Goal: Check status: Check status

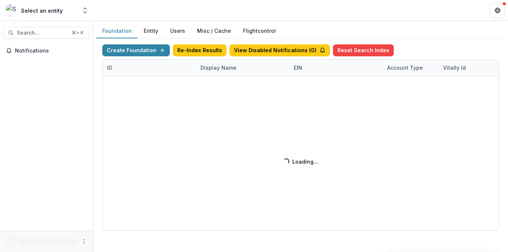
click at [224, 67] on div "Create Foundation Re-Index Results View Disabled Notifications ( 0 ) Reset Sear…" at bounding box center [300, 137] width 397 height 187
click at [224, 68] on div "Create Foundation Re-Index Results View Disabled Notifications ( 3 ) Reset Sear…" at bounding box center [300, 137] width 397 height 187
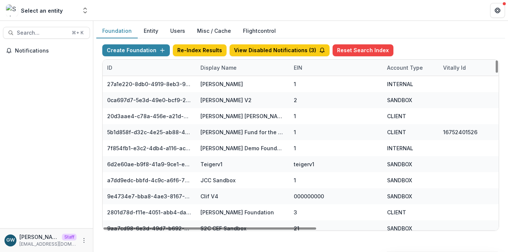
click at [225, 69] on div "Display Name" at bounding box center [218, 68] width 45 height 8
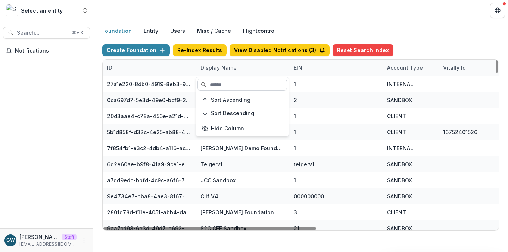
click at [227, 84] on input at bounding box center [242, 85] width 90 height 12
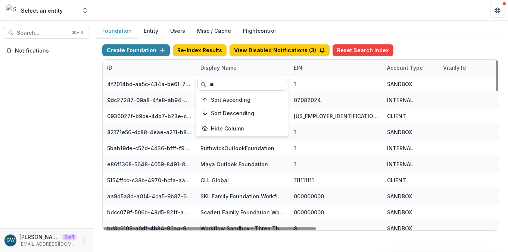
type input "*"
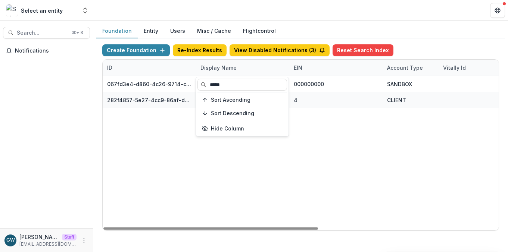
type input "*****"
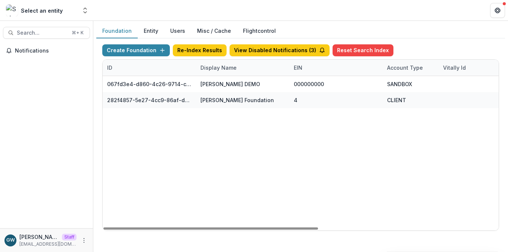
click at [412, 30] on div "Foundation Entity Users Misc / Cache Flightcontrol" at bounding box center [300, 31] width 409 height 15
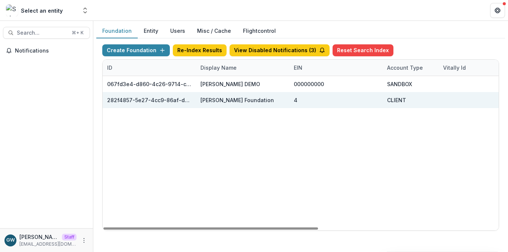
scroll to position [0, 332]
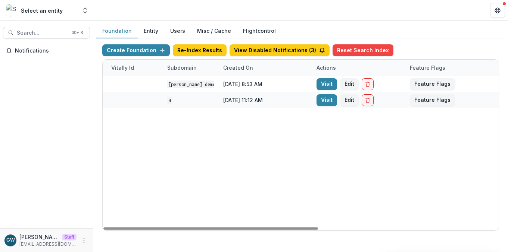
click at [322, 103] on link "Visit" at bounding box center [327, 100] width 21 height 12
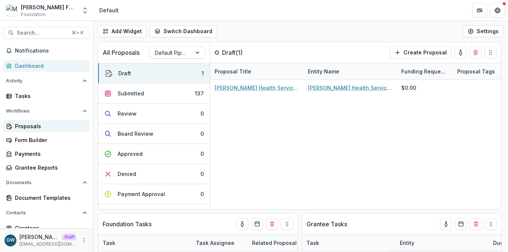
click at [44, 124] on div "Proposals" at bounding box center [49, 126] width 69 height 8
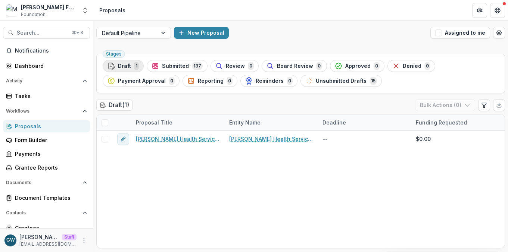
click at [132, 66] on div "Draft 1" at bounding box center [122, 66] width 31 height 8
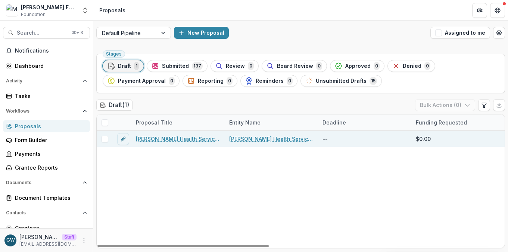
click at [168, 137] on link "Westbrook Health Services - 2025 - Application Form" at bounding box center [178, 139] width 84 height 8
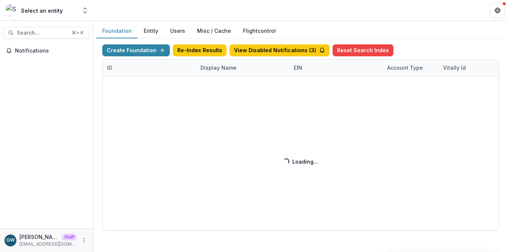
click at [221, 69] on div "Create Foundation Re-Index Results View Disabled Notifications ( 3 ) Reset Sear…" at bounding box center [300, 137] width 397 height 187
click at [219, 68] on div "Display Name" at bounding box center [218, 68] width 45 height 8
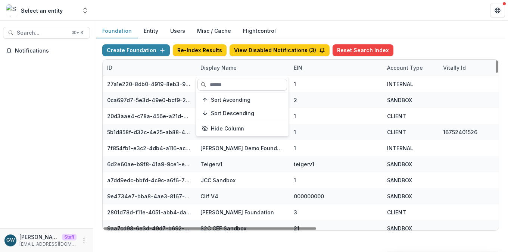
click at [222, 81] on input at bounding box center [242, 85] width 90 height 12
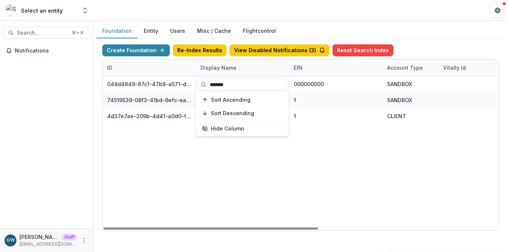
type input "*******"
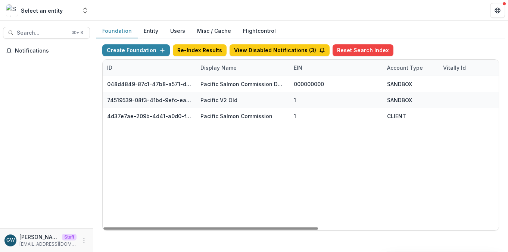
click at [417, 45] on div "Create Foundation Re-Index Results View Disabled Notifications ( 3 ) Reset Sear…" at bounding box center [300, 51] width 397 height 15
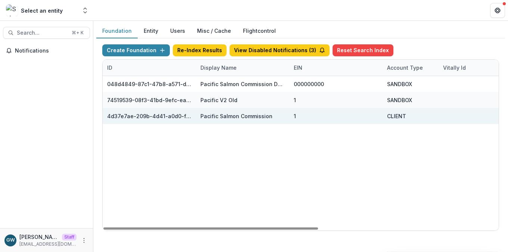
scroll to position [0, 332]
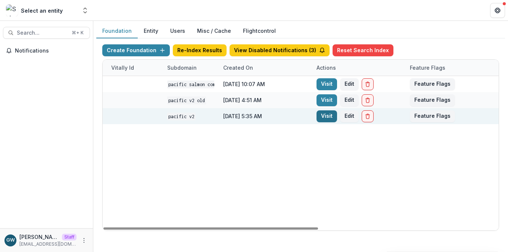
click at [324, 119] on link "Visit" at bounding box center [327, 116] width 21 height 12
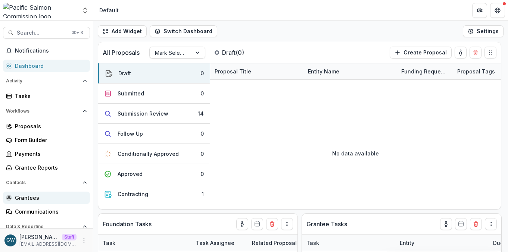
click at [30, 196] on div "Grantees" at bounding box center [49, 198] width 69 height 8
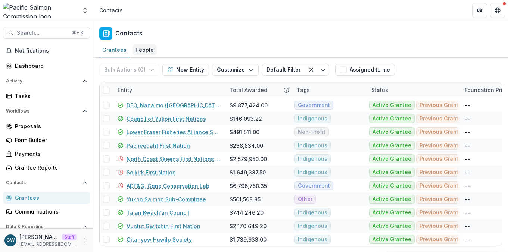
click at [150, 54] on div "People" at bounding box center [145, 49] width 24 height 11
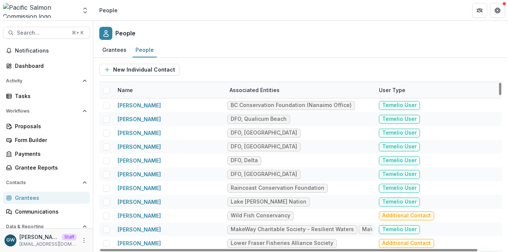
click at [175, 88] on div "Name" at bounding box center [169, 90] width 112 height 16
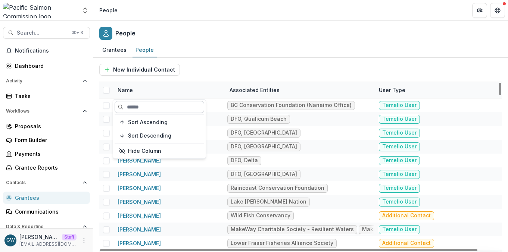
click at [165, 107] on input at bounding box center [160, 107] width 90 height 12
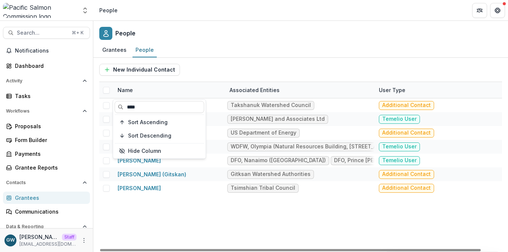
type input "****"
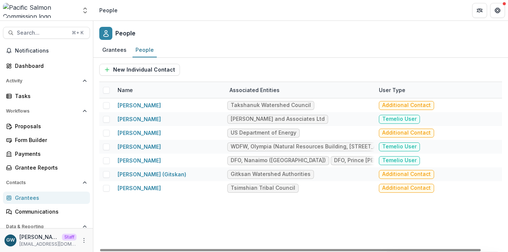
click at [280, 66] on div "New Individual Contact" at bounding box center [300, 70] width 403 height 12
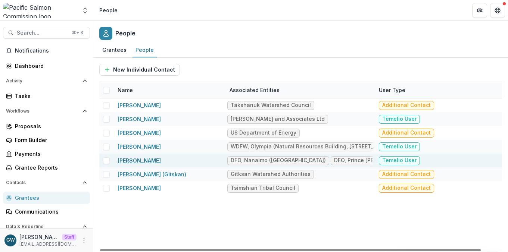
click at [145, 159] on link "[PERSON_NAME]" at bounding box center [139, 161] width 43 height 6
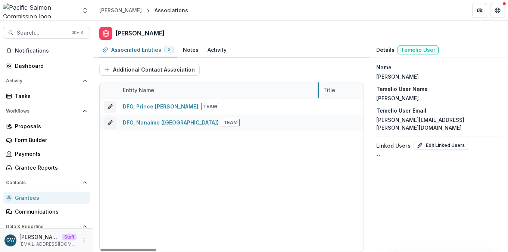
drag, startPoint x: 211, startPoint y: 90, endPoint x: 318, endPoint y: 93, distance: 107.2
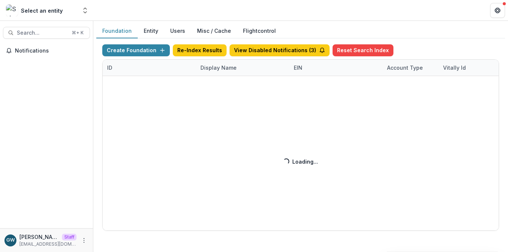
click at [217, 72] on div "Create Foundation Re-Index Results View Disabled Notifications ( 3 ) Reset Sear…" at bounding box center [300, 137] width 397 height 187
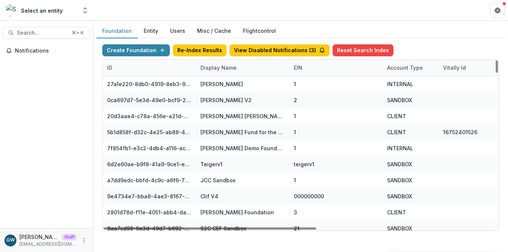
click at [215, 69] on div "Display Name" at bounding box center [218, 68] width 45 height 8
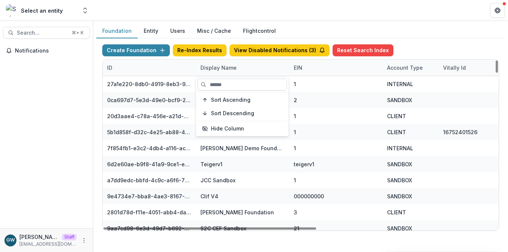
click at [215, 83] on input at bounding box center [242, 85] width 90 height 12
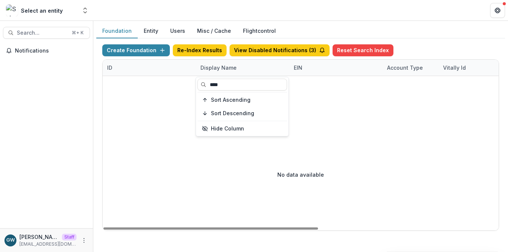
type input "****"
click at [451, 29] on div "Foundation Entity Users Misc / Cache Flightcontrol" at bounding box center [300, 31] width 409 height 15
click at [212, 66] on div "Display Name" at bounding box center [218, 68] width 45 height 8
click at [214, 83] on input "****" at bounding box center [242, 85] width 90 height 12
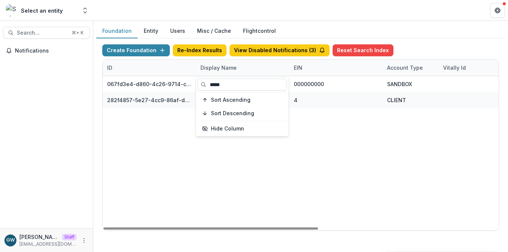
type input "*****"
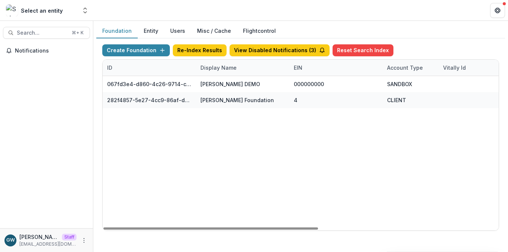
click at [462, 27] on div "Foundation Entity Users Misc / Cache Flightcontrol" at bounding box center [300, 31] width 409 height 15
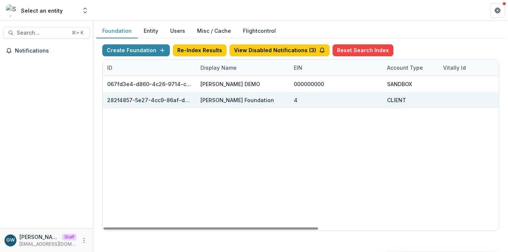
scroll to position [0, 332]
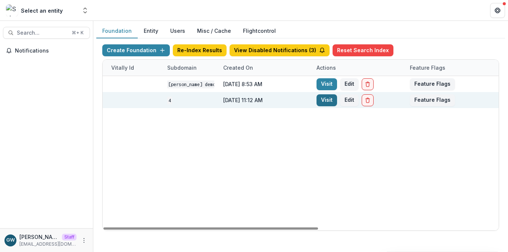
click at [327, 101] on link "Visit" at bounding box center [327, 100] width 21 height 12
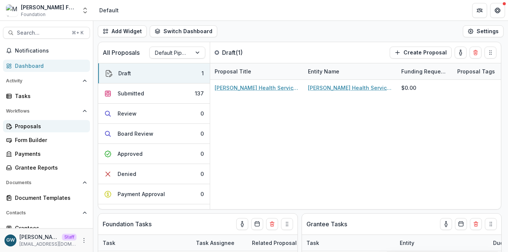
click at [31, 125] on div "Proposals" at bounding box center [49, 126] width 69 height 8
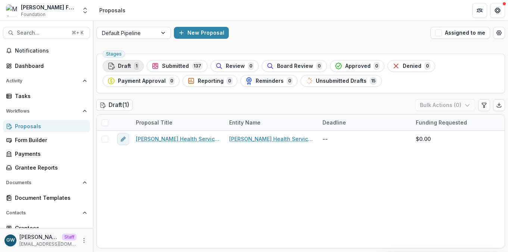
click at [128, 65] on span "Draft" at bounding box center [124, 66] width 13 height 6
